Goal: Task Accomplishment & Management: Manage account settings

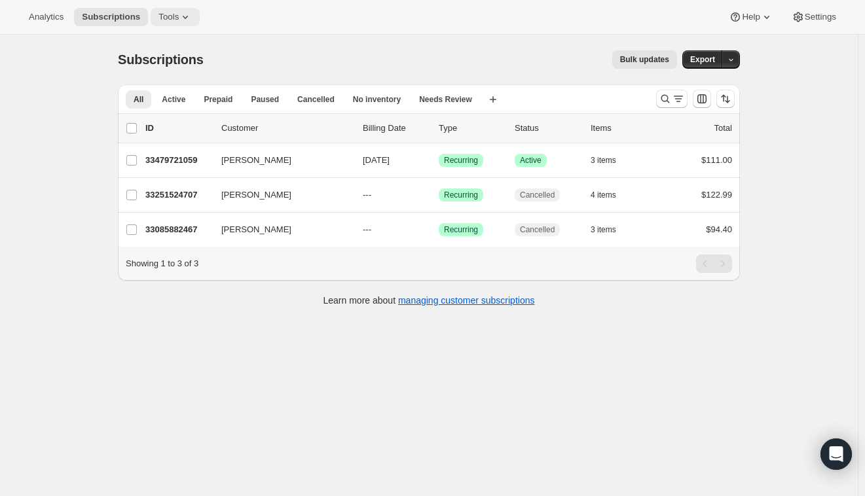
click at [167, 9] on button "Tools" at bounding box center [175, 17] width 49 height 18
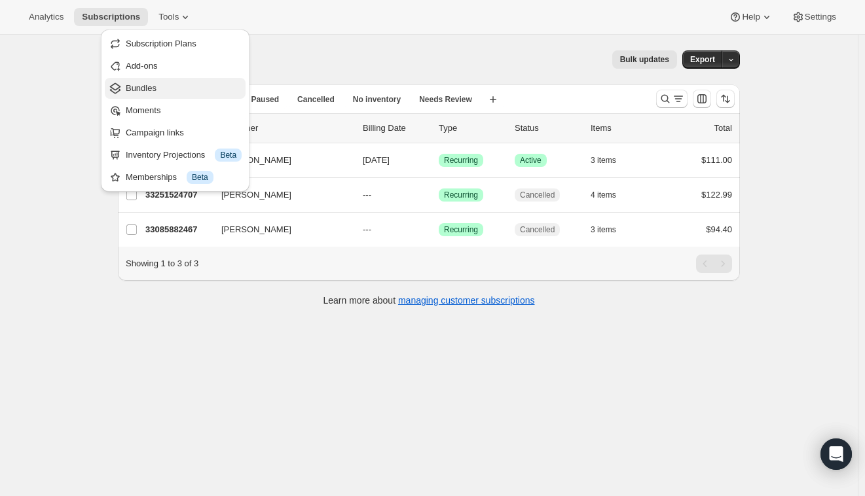
click at [160, 94] on span "Bundles" at bounding box center [184, 88] width 116 height 13
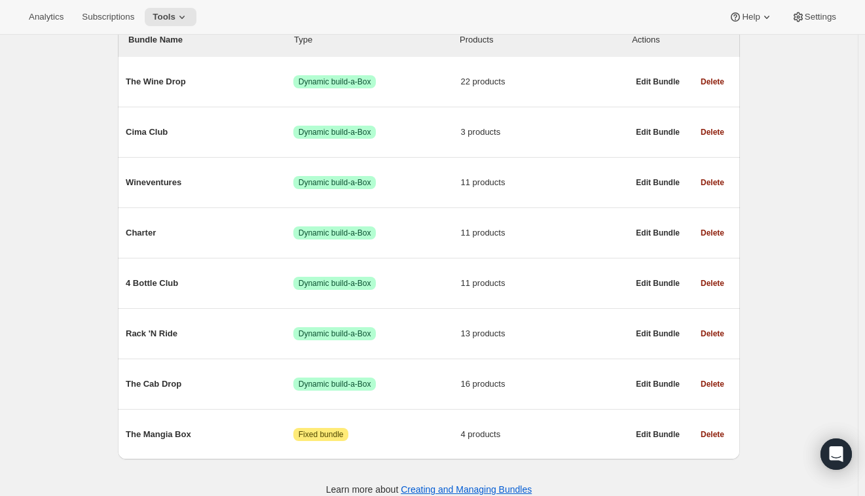
scroll to position [183, 0]
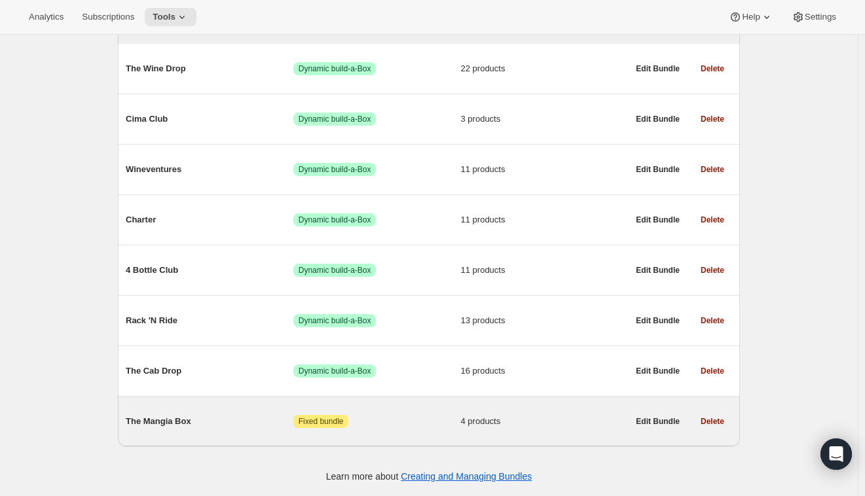
click at [249, 426] on span "The Mangia Box" at bounding box center [210, 421] width 168 height 13
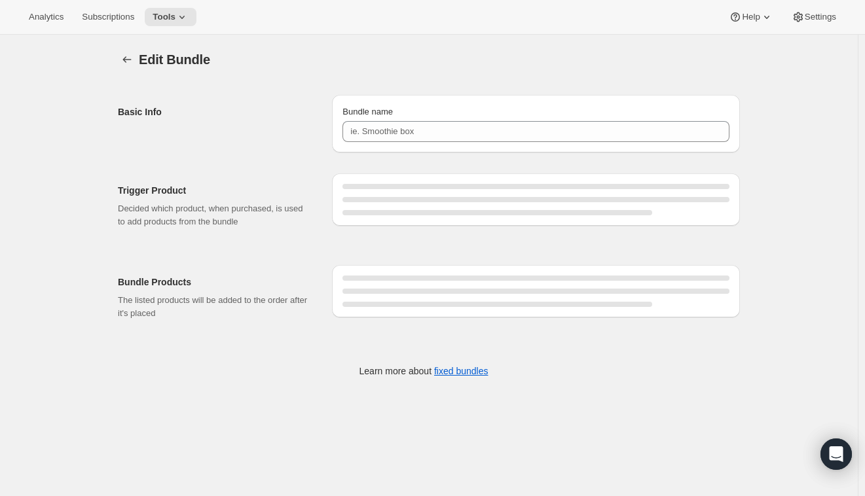
type input "The Mangia Box"
click at [806, 20] on span "Settings" at bounding box center [820, 17] width 31 height 10
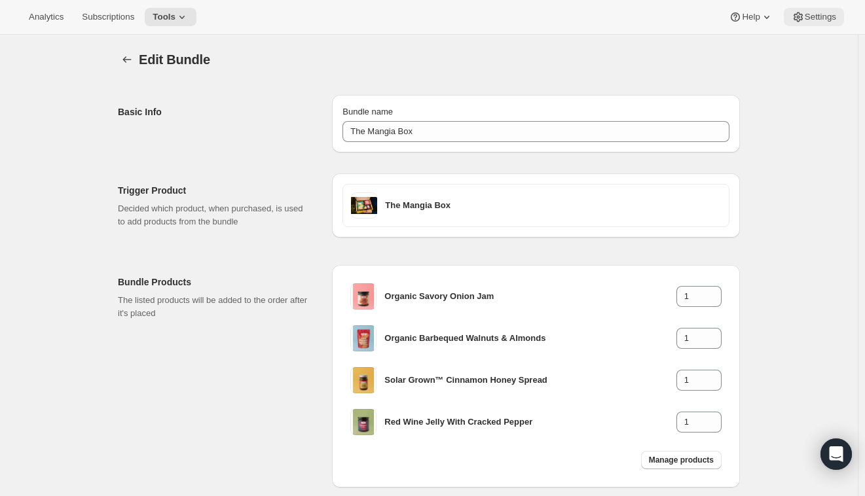
click at [806, 20] on span "Settings" at bounding box center [820, 17] width 31 height 10
click at [127, 56] on icon "Bundles" at bounding box center [126, 59] width 13 height 13
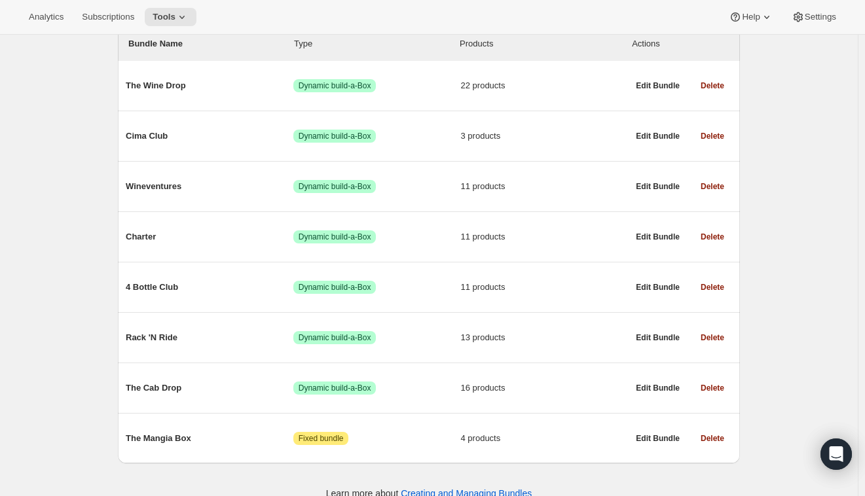
scroll to position [183, 0]
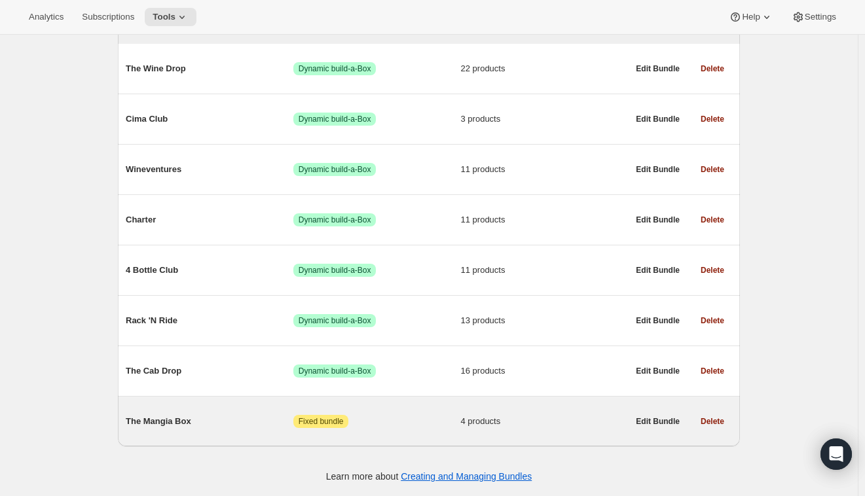
click at [194, 415] on span "The Mangia Box" at bounding box center [210, 421] width 168 height 13
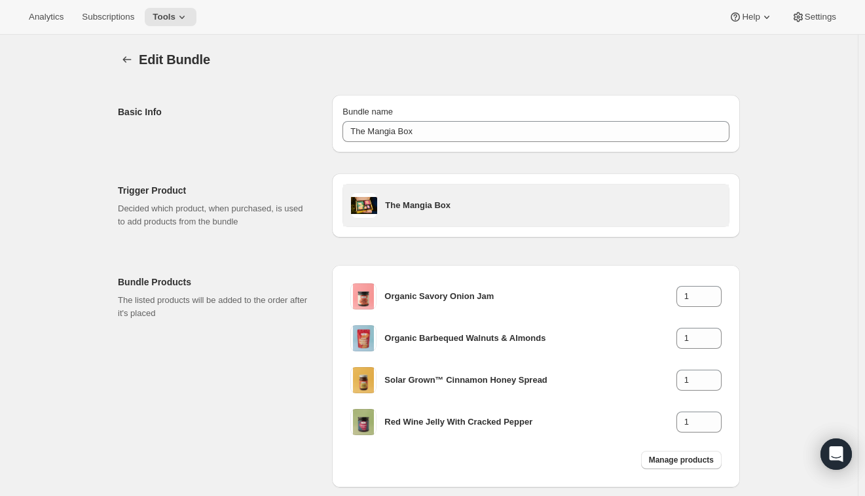
click at [419, 214] on div "The Mangia Box" at bounding box center [553, 205] width 336 height 26
click at [421, 212] on div "The Mangia Box" at bounding box center [553, 205] width 336 height 26
